Goal: Book appointment/travel/reservation

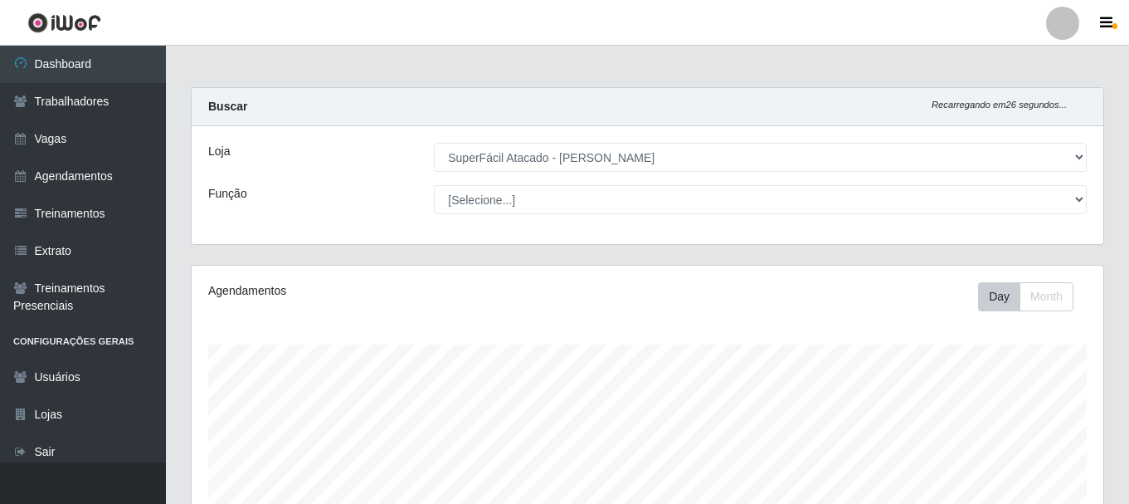
select select "399"
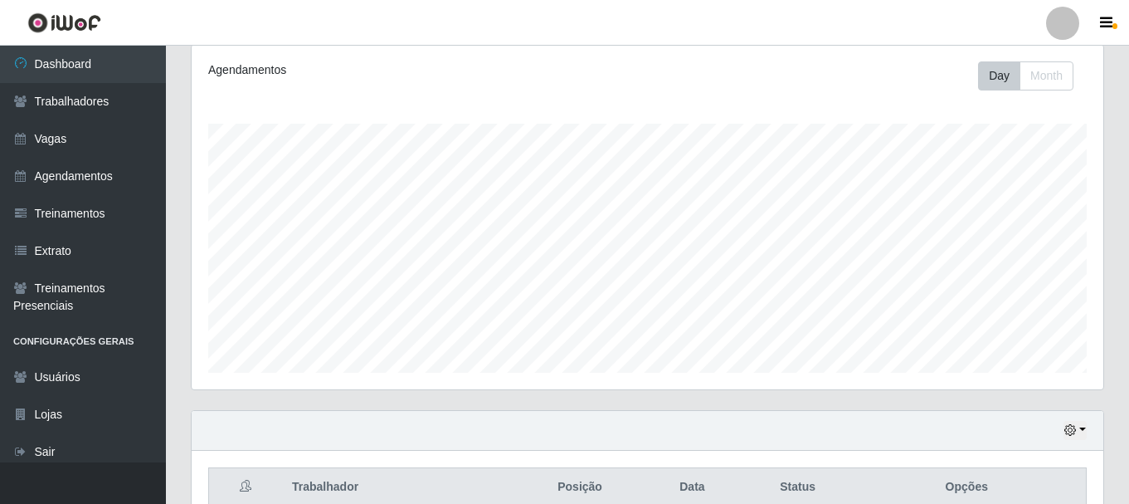
scroll to position [220, 0]
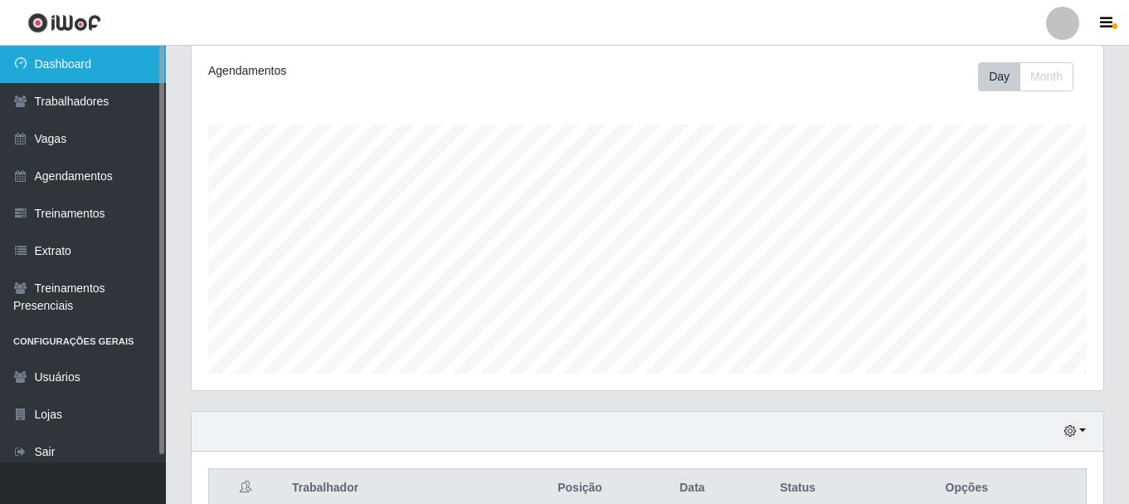
click at [106, 66] on link "Dashboard" at bounding box center [83, 64] width 166 height 37
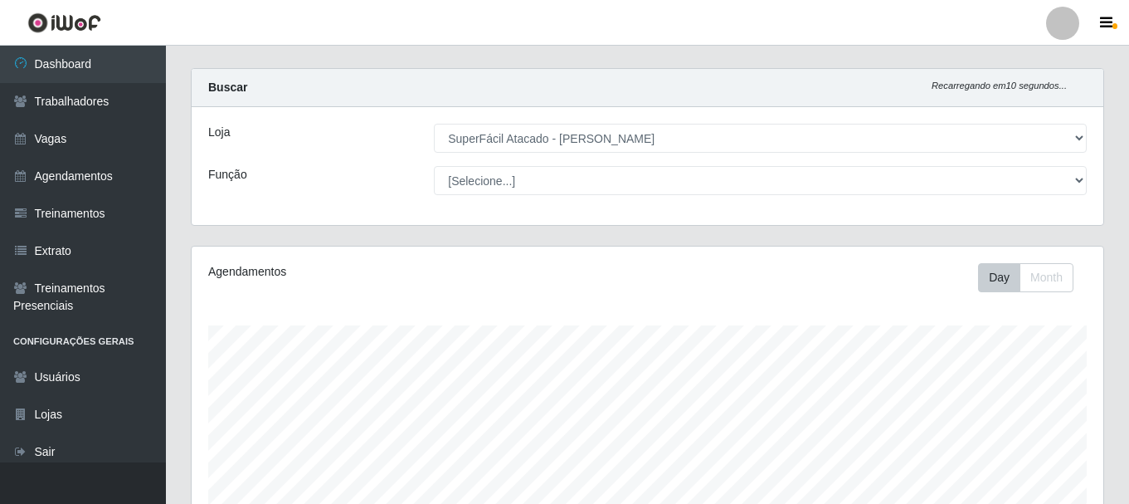
scroll to position [0, 0]
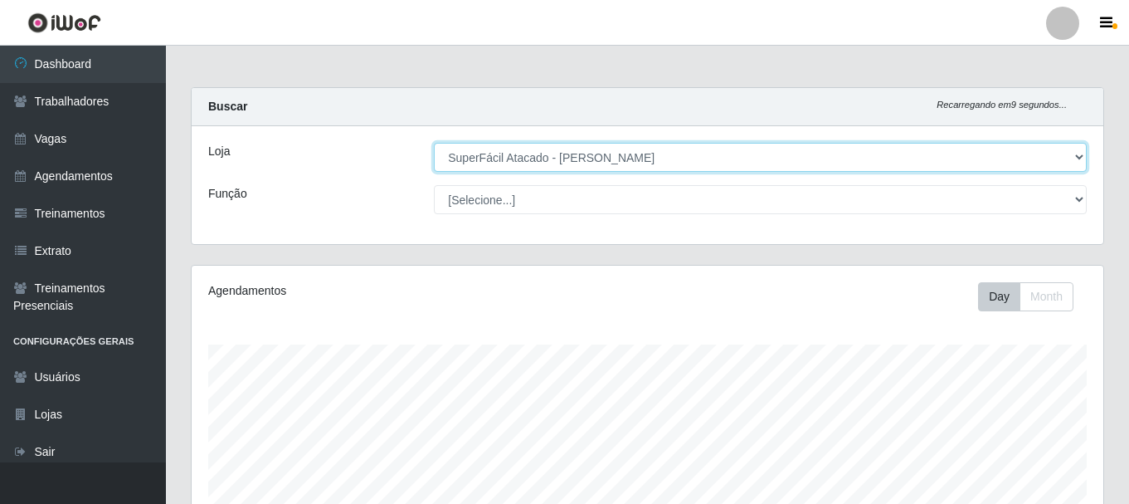
click at [1075, 156] on select "[Selecione...] SuperFácil Atacado - [PERSON_NAME]" at bounding box center [760, 157] width 653 height 29
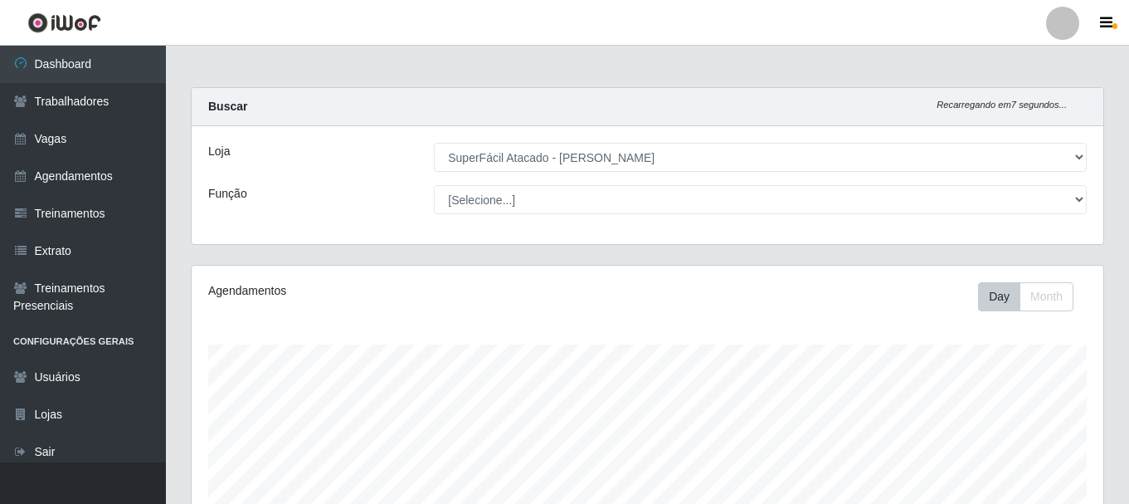
click at [827, 332] on div "Agendamentos Day Month 12/08 Agendamentos 6" at bounding box center [648, 438] width 912 height 344
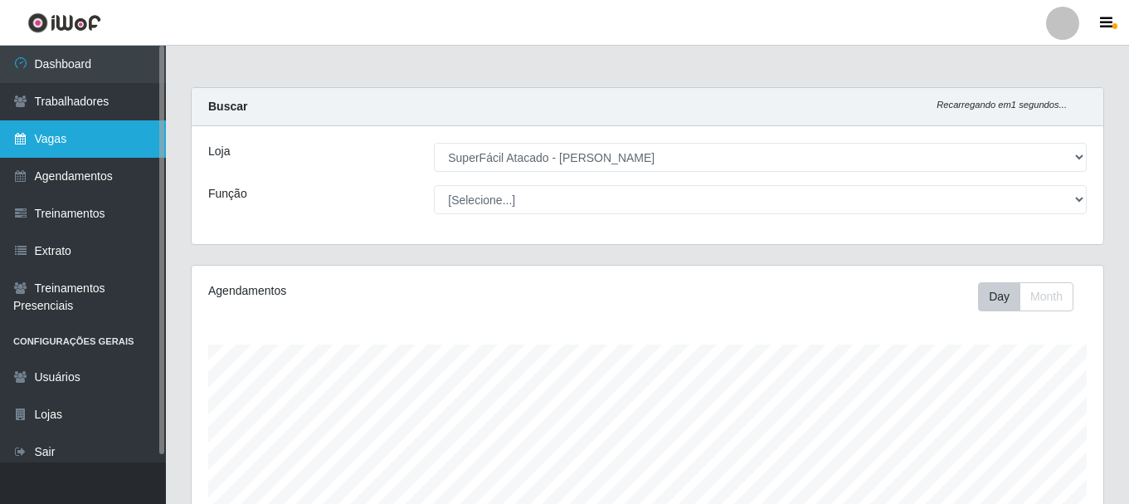
click at [70, 147] on link "Vagas" at bounding box center [83, 138] width 166 height 37
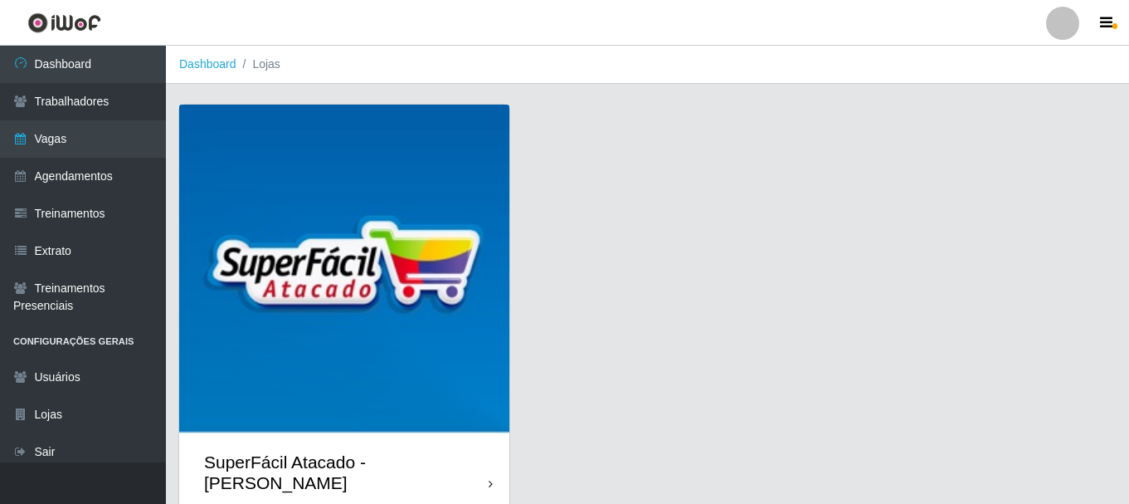
click at [493, 465] on div "SuperFácil Atacado - [PERSON_NAME]" at bounding box center [344, 472] width 330 height 75
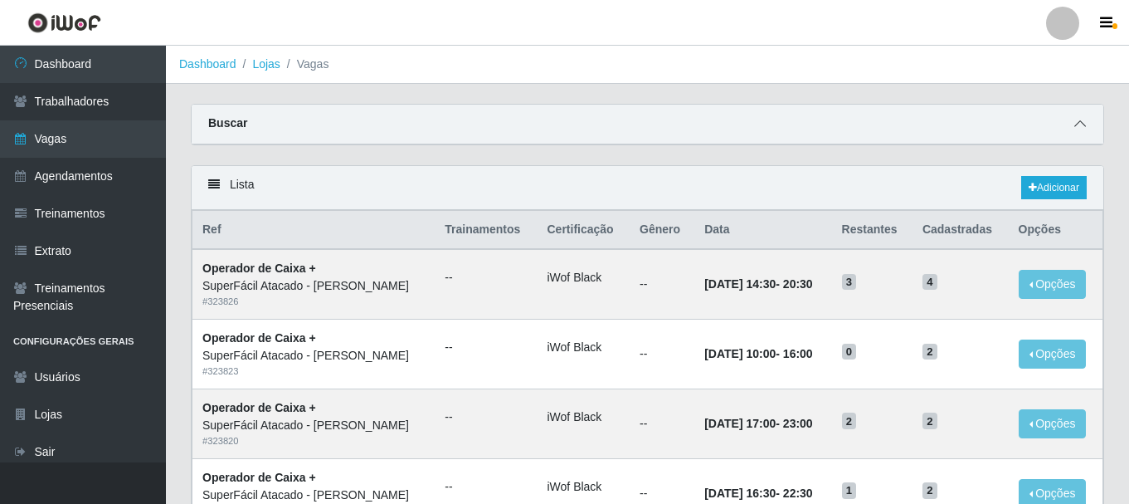
click at [1079, 124] on icon at bounding box center [1081, 124] width 12 height 12
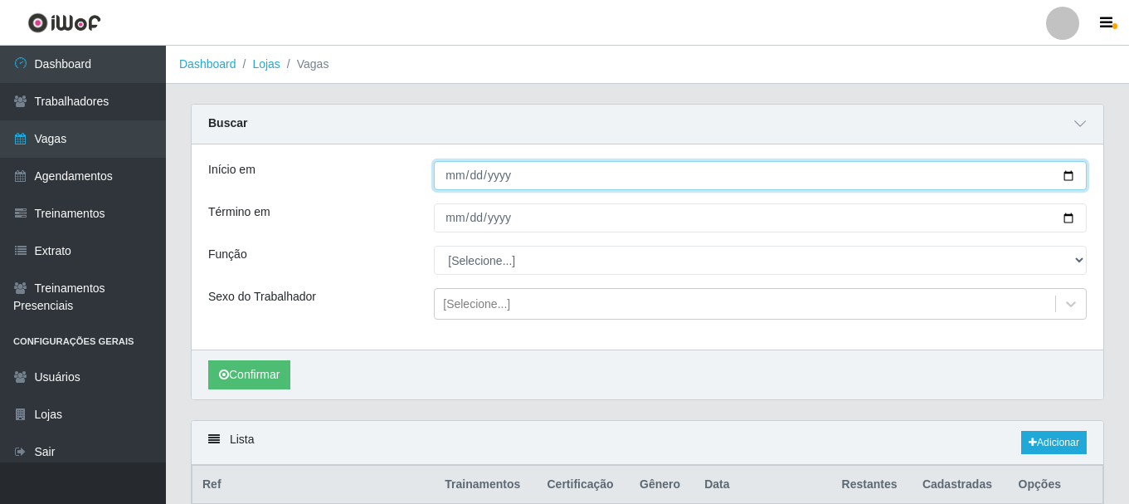
click at [1065, 175] on input "Início em" at bounding box center [760, 175] width 653 height 29
type input "[DATE]"
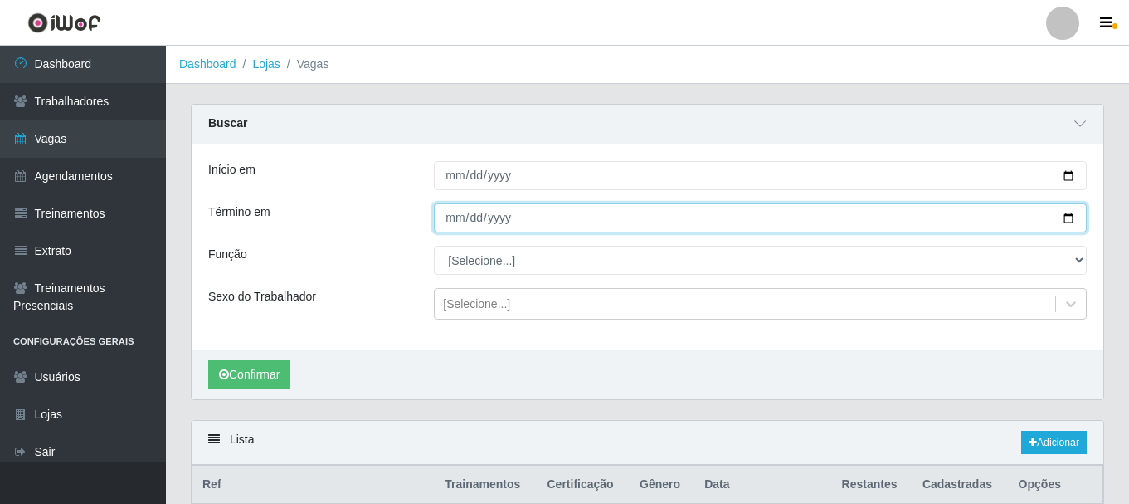
click at [1071, 215] on input "Término em" at bounding box center [760, 217] width 653 height 29
type input "[DATE]"
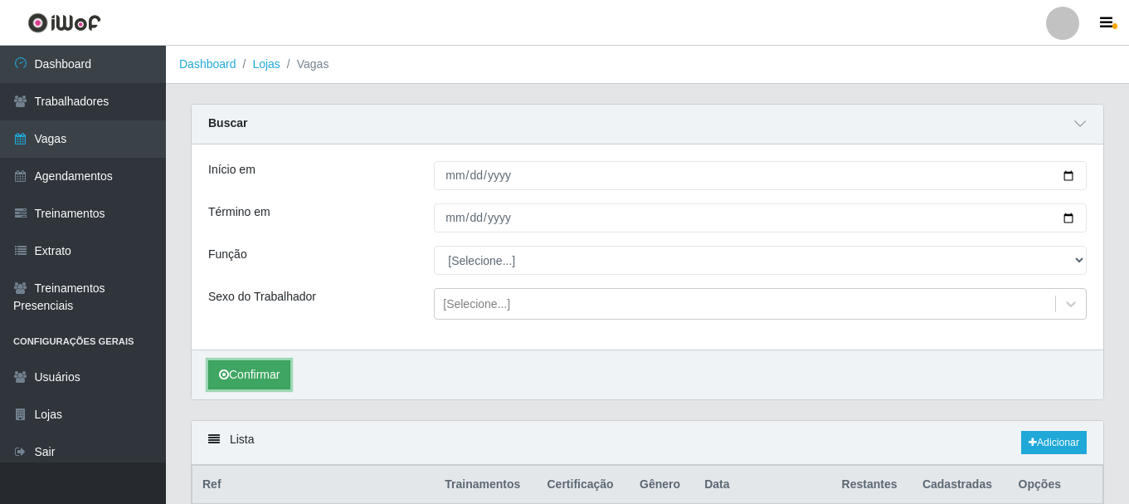
click at [287, 373] on button "Confirmar" at bounding box center [249, 374] width 82 height 29
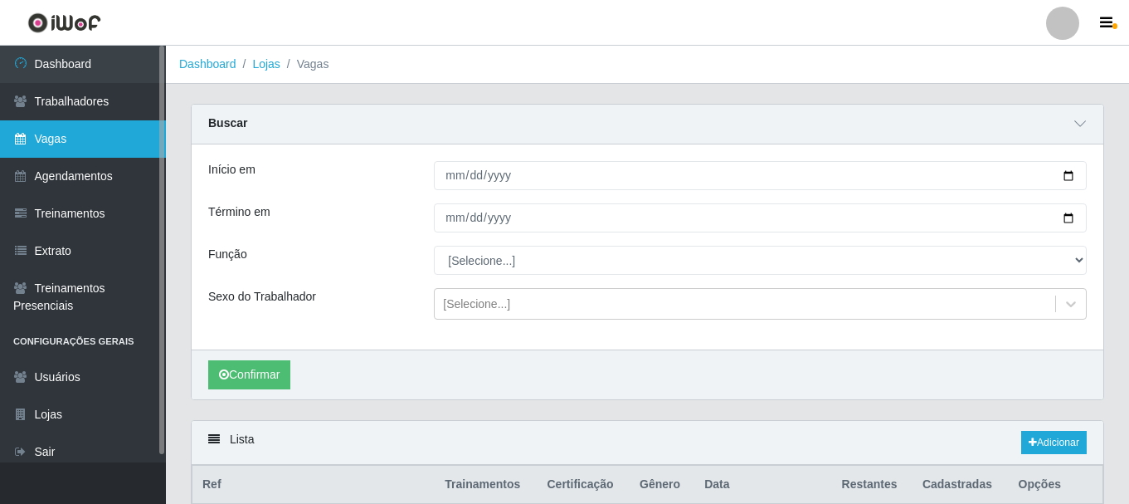
click at [58, 139] on link "Vagas" at bounding box center [83, 138] width 166 height 37
